Goal: Task Accomplishment & Management: Complete application form

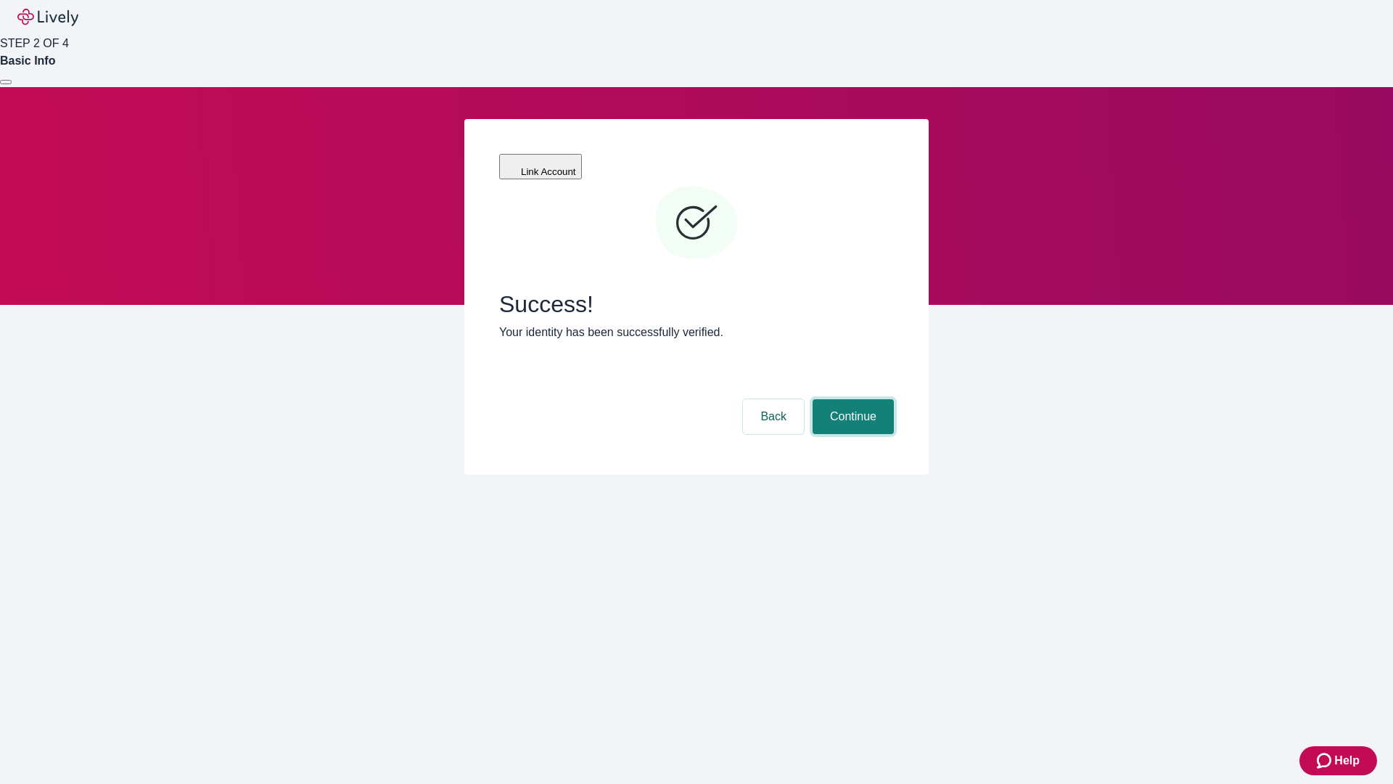
click at [851, 399] on button "Continue" at bounding box center [853, 416] width 81 height 35
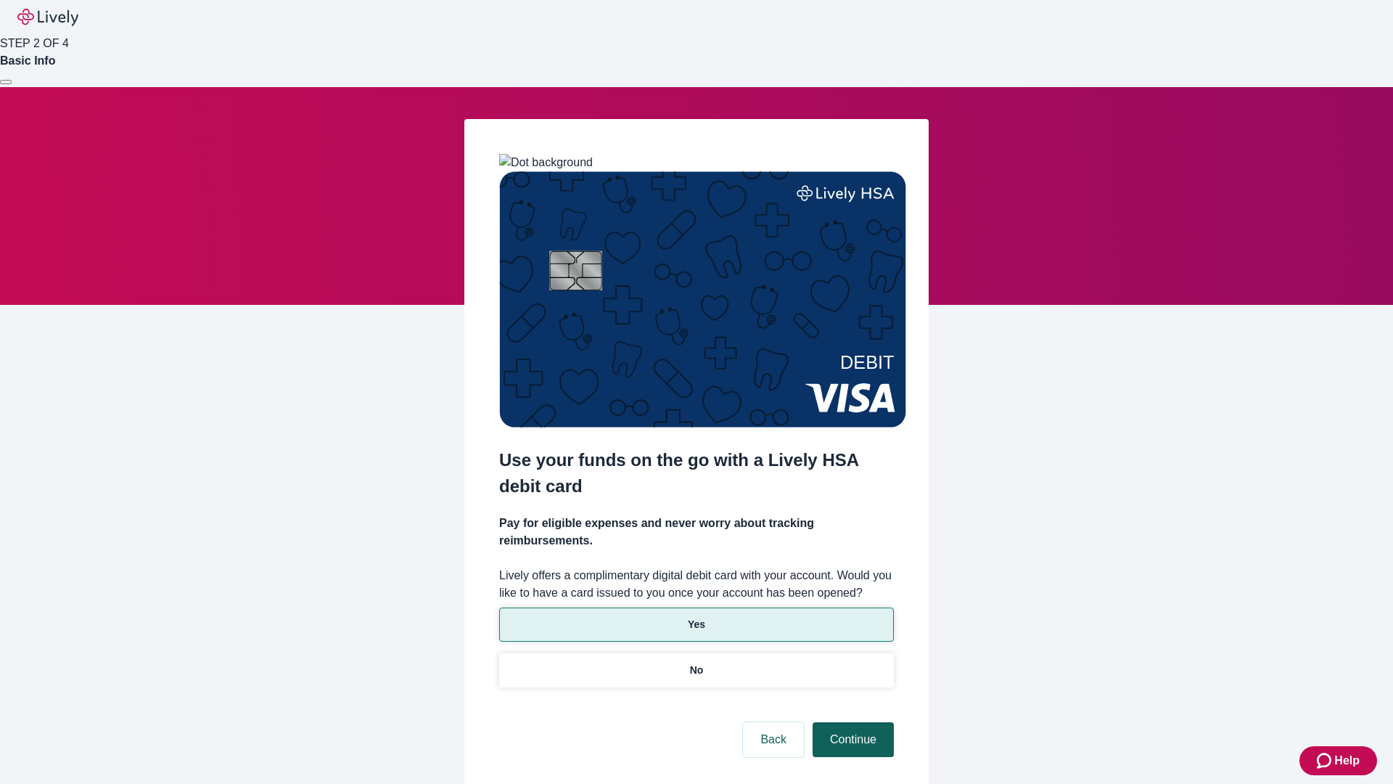
click at [696, 662] on p "No" at bounding box center [697, 669] width 14 height 15
click at [851, 722] on button "Continue" at bounding box center [853, 739] width 81 height 35
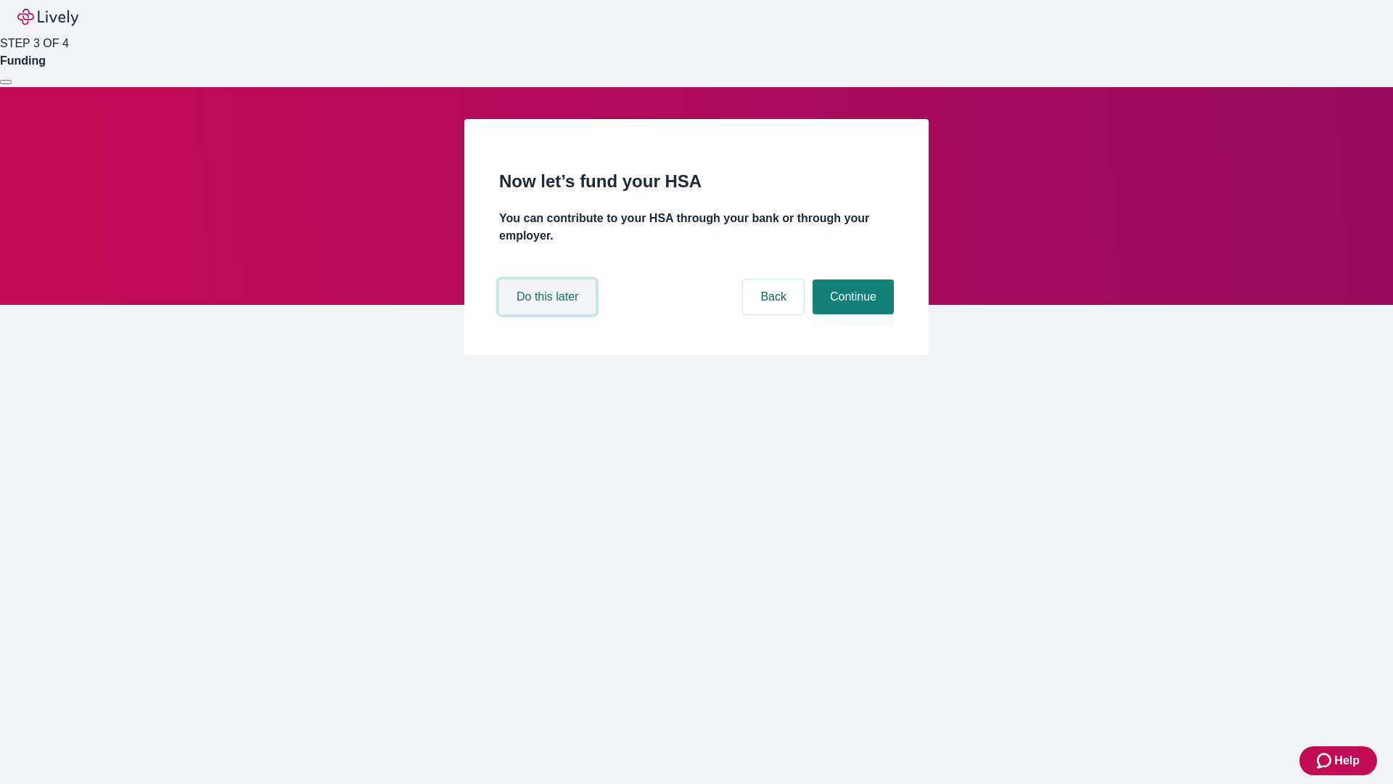
click at [549, 314] on button "Do this later" at bounding box center [547, 296] width 96 height 35
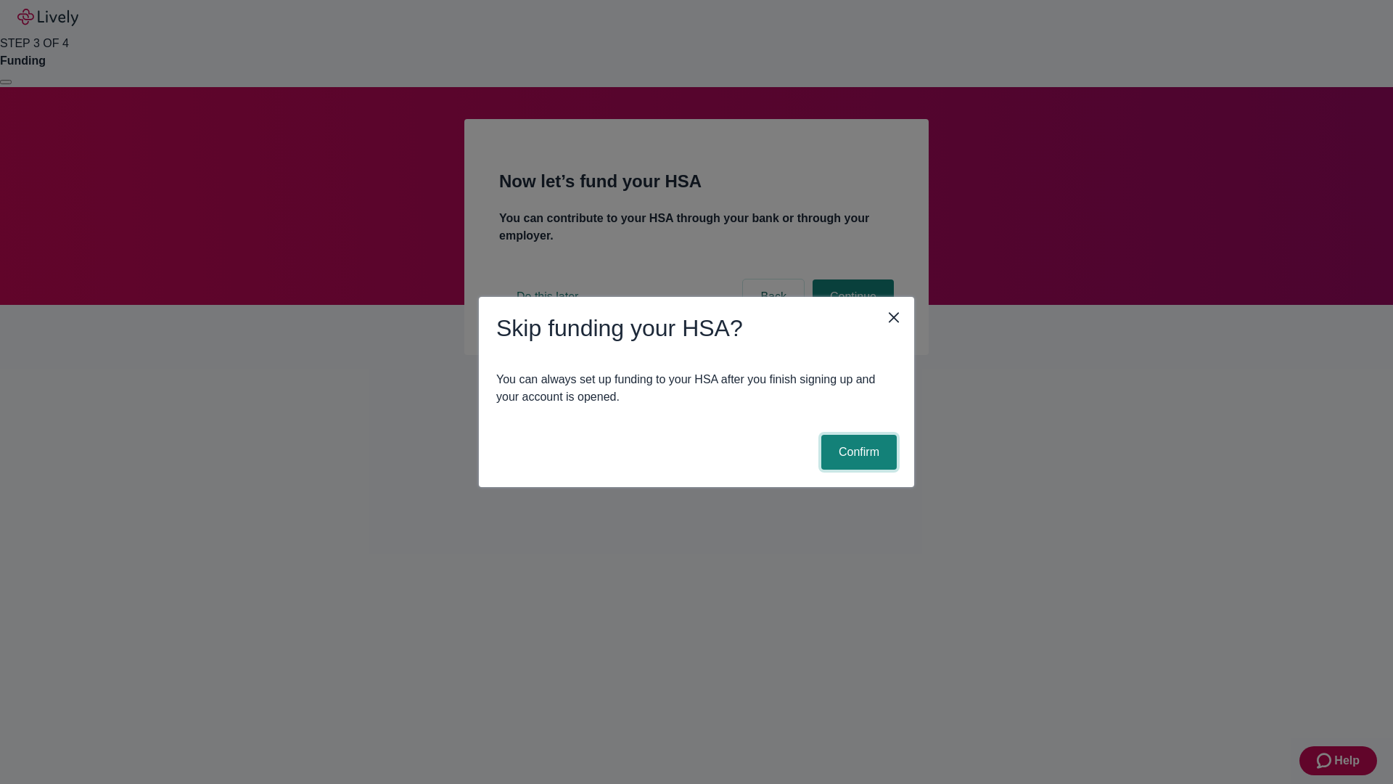
click at [857, 452] on button "Confirm" at bounding box center [858, 452] width 75 height 35
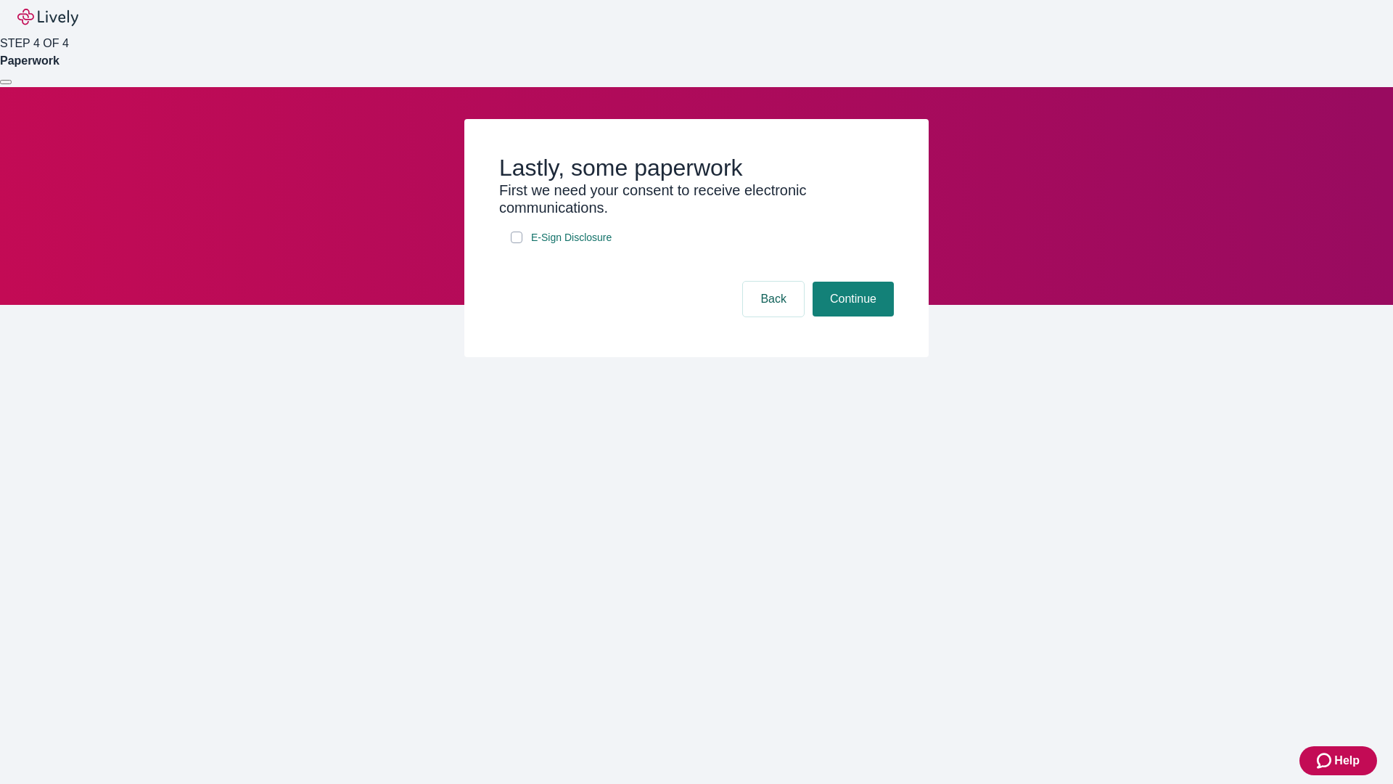
click at [517, 243] on input "E-Sign Disclosure" at bounding box center [517, 237] width 12 height 12
checkbox input "true"
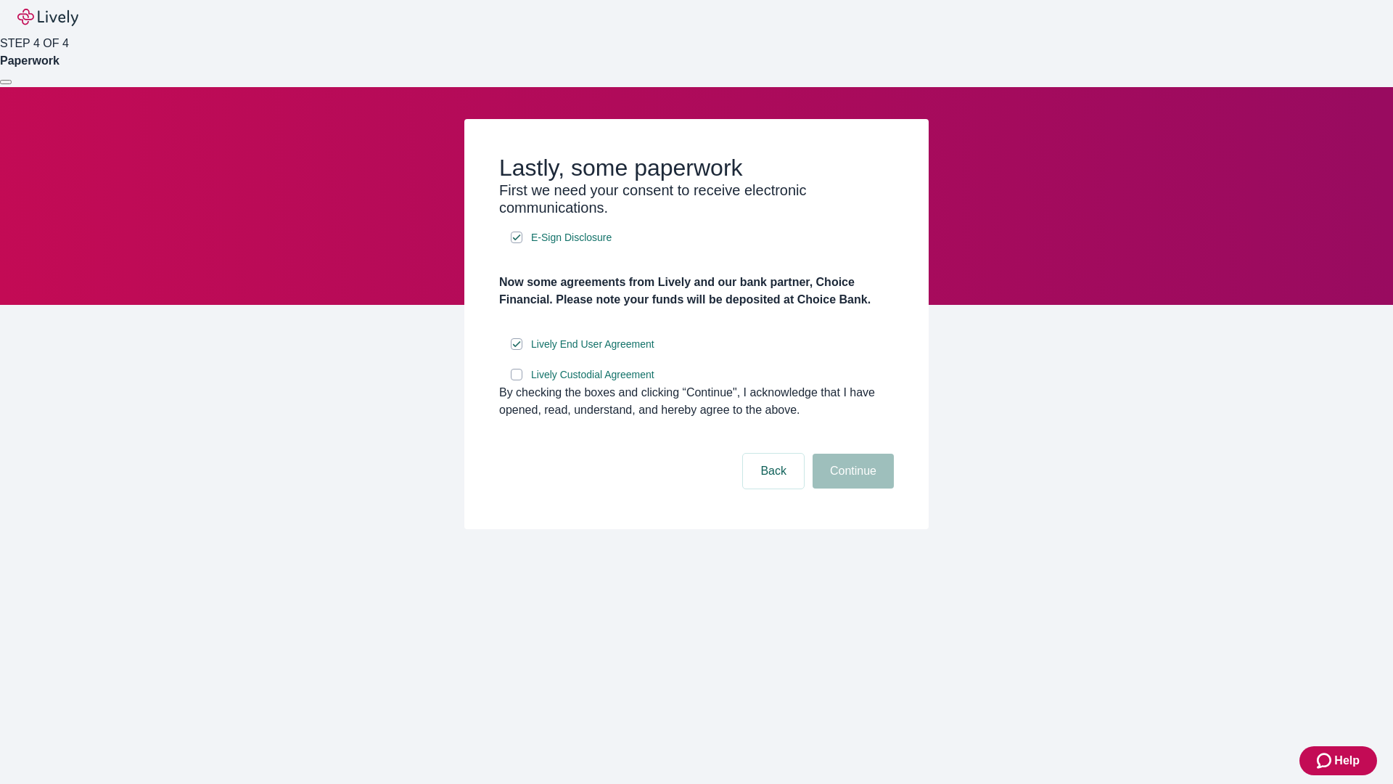
click at [517, 380] on input "Lively Custodial Agreement" at bounding box center [517, 375] width 12 height 12
checkbox input "true"
click at [851, 488] on button "Continue" at bounding box center [853, 470] width 81 height 35
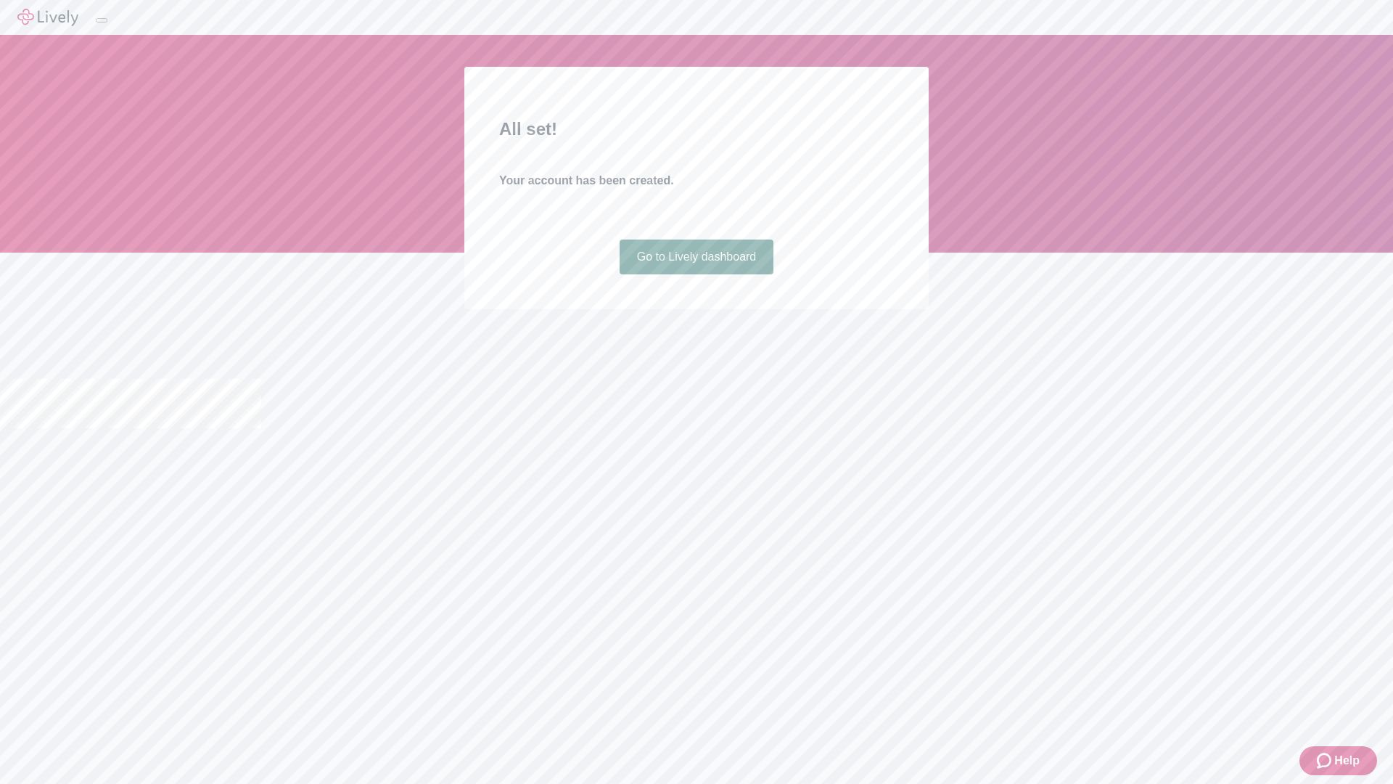
click at [696, 274] on link "Go to Lively dashboard" at bounding box center [697, 256] width 155 height 35
